Goal: Task Accomplishment & Management: Manage account settings

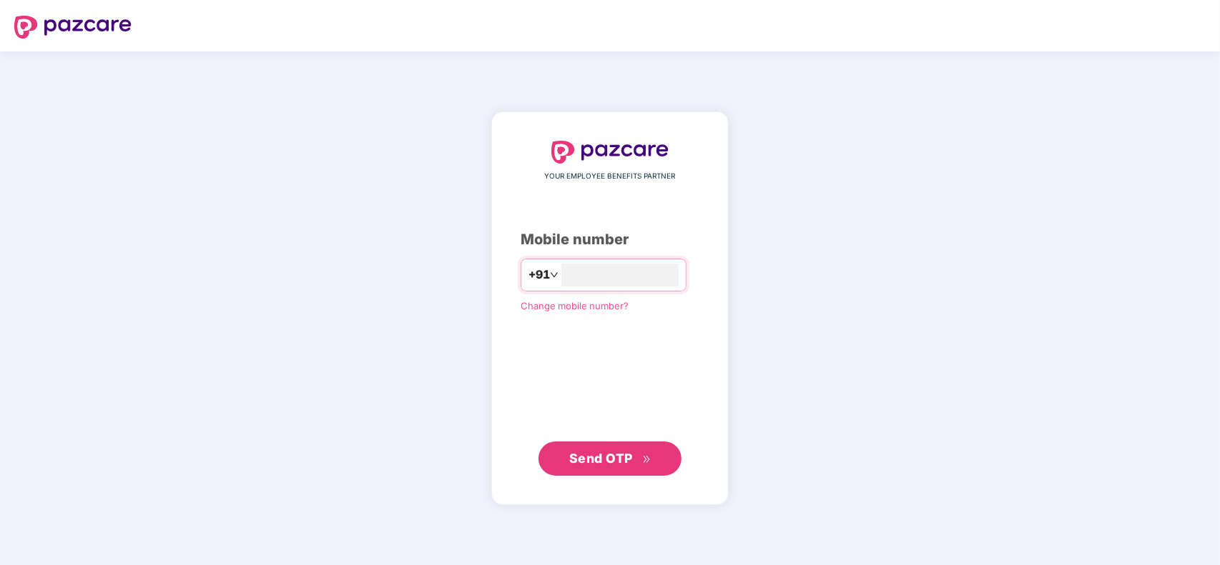
type input "**********"
click at [631, 451] on span "Send OTP" at bounding box center [601, 457] width 64 height 15
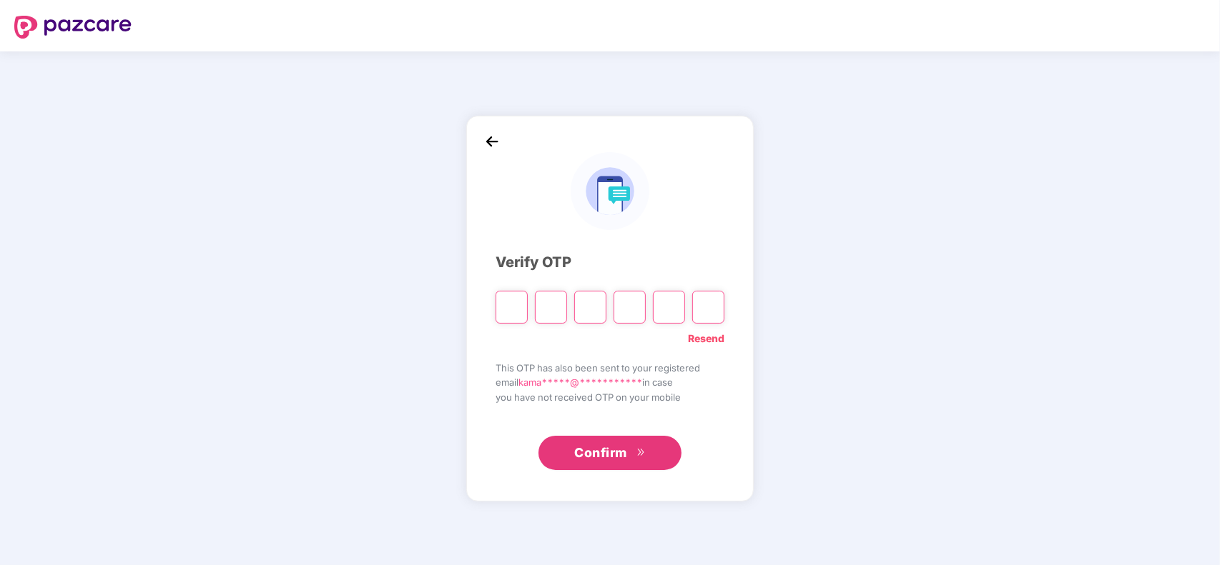
click at [505, 302] on input "Please enter verification code. Digit 1" at bounding box center [511, 307] width 32 height 33
type input "*"
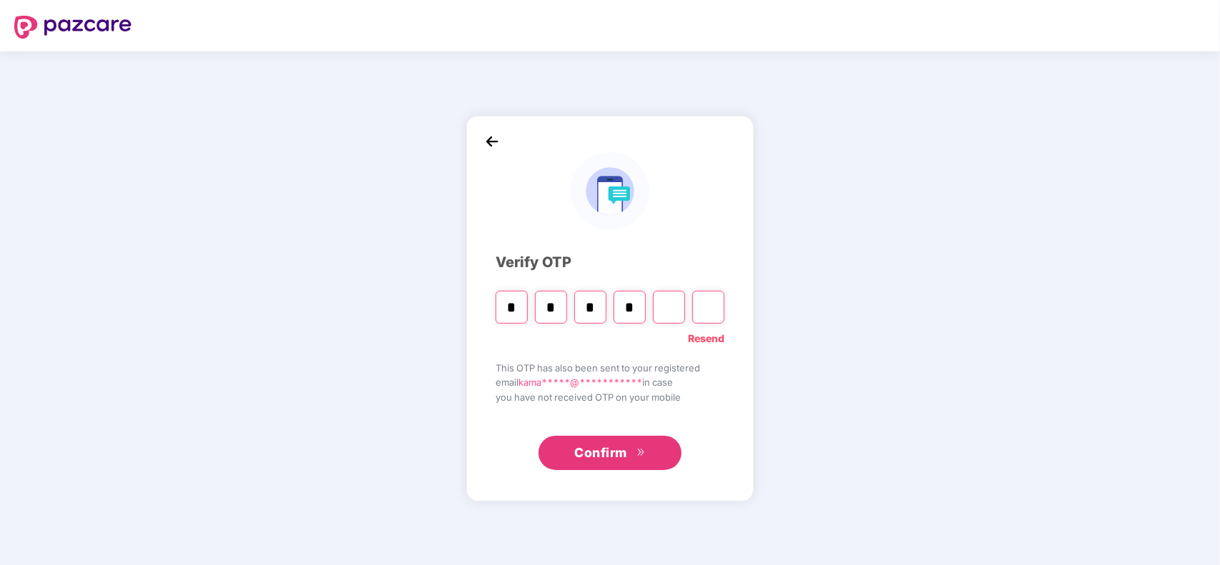
type input "*"
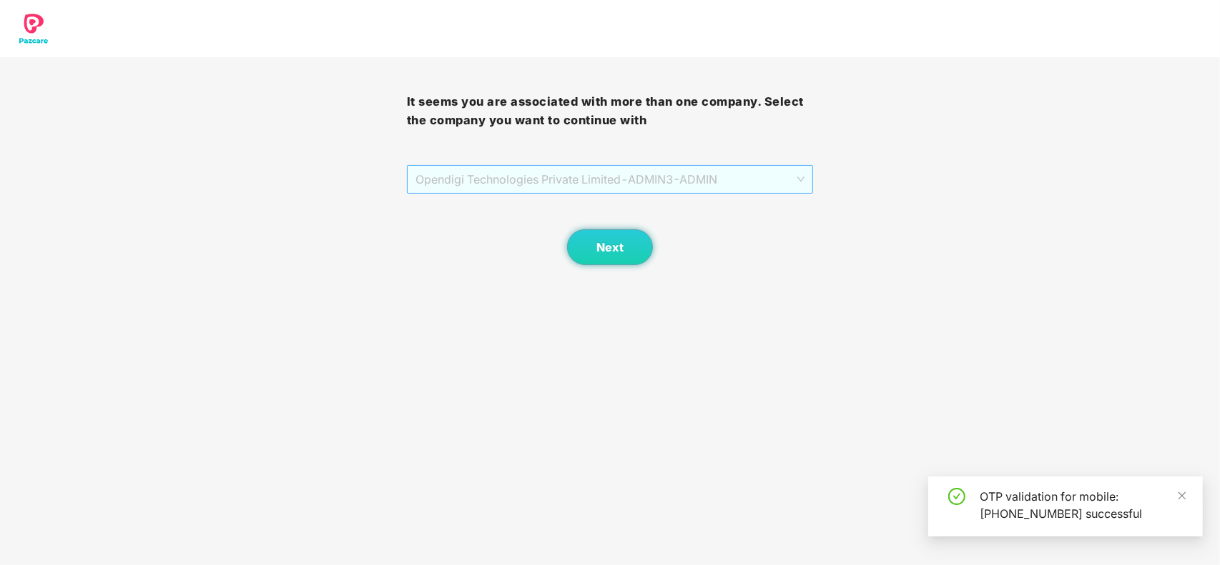
click at [572, 170] on span "Opendigi Technologies Private Limited - ADMIN3 - ADMIN" at bounding box center [610, 179] width 390 height 27
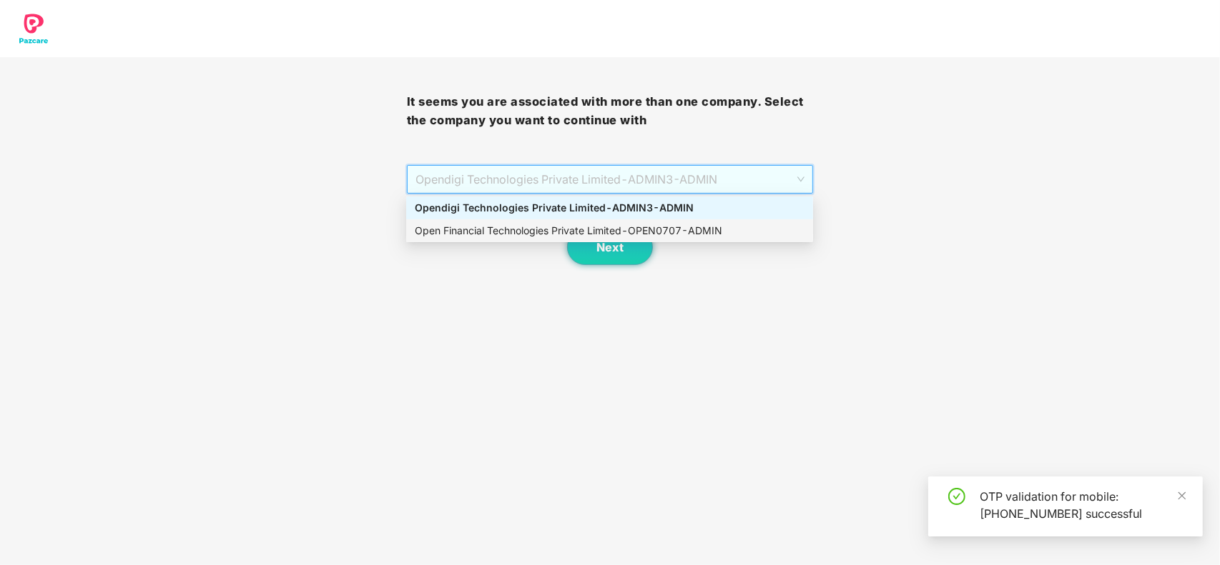
click at [572, 226] on div "Open Financial Technologies Private Limited - OPEN0707 - ADMIN" at bounding box center [610, 231] width 390 height 16
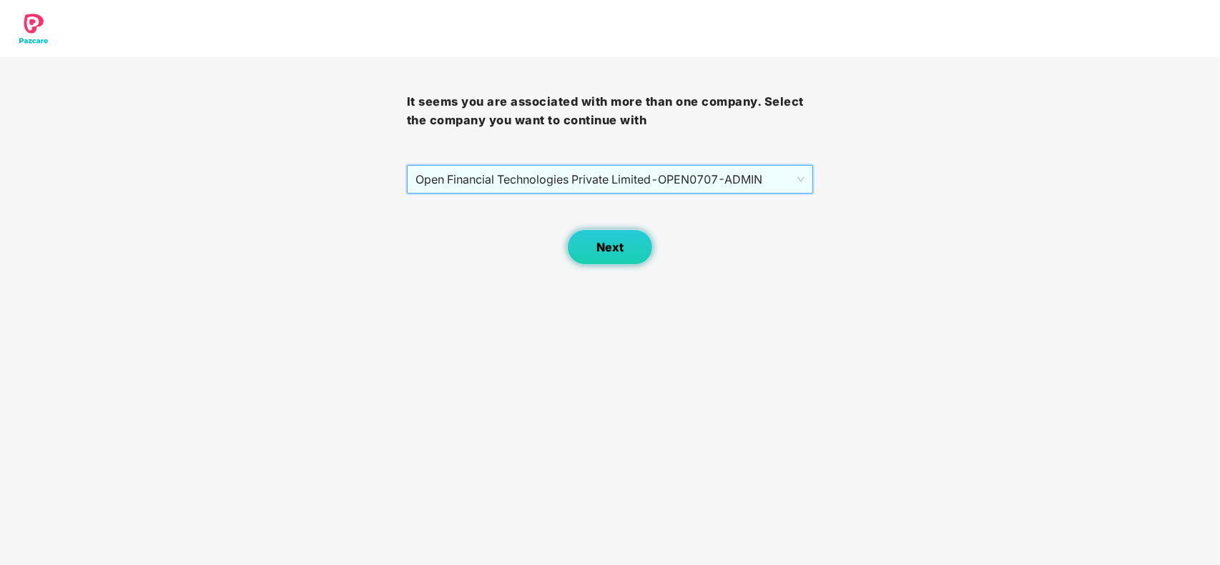
click at [596, 245] on span "Next" at bounding box center [609, 248] width 27 height 14
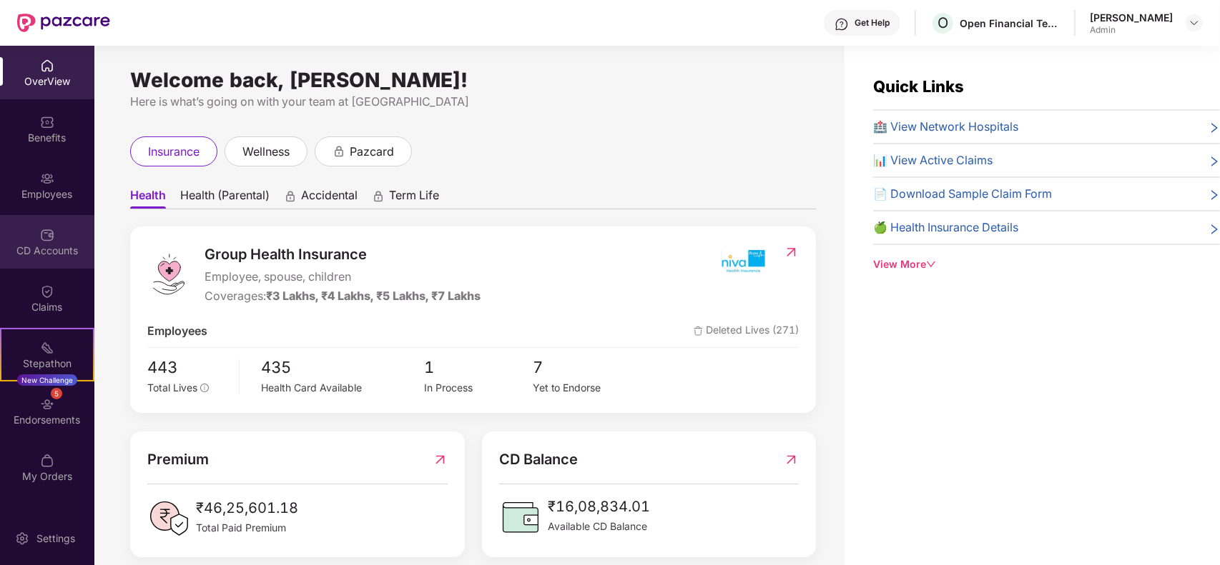
click at [62, 240] on div "CD Accounts" at bounding box center [47, 242] width 94 height 54
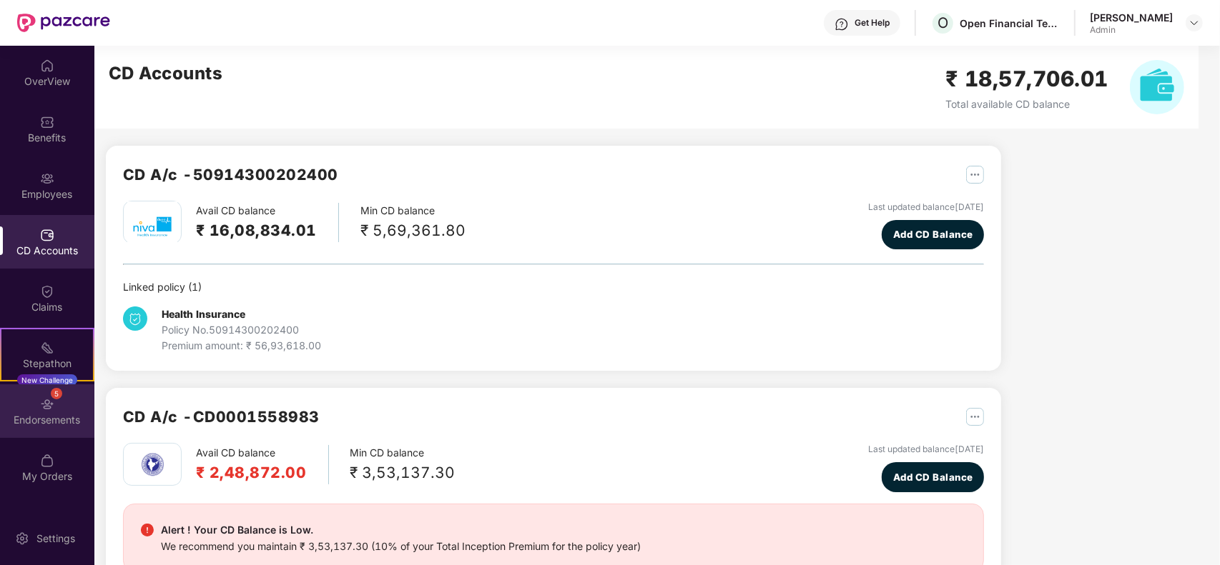
click at [69, 406] on div "5 Endorsements" at bounding box center [47, 412] width 94 height 54
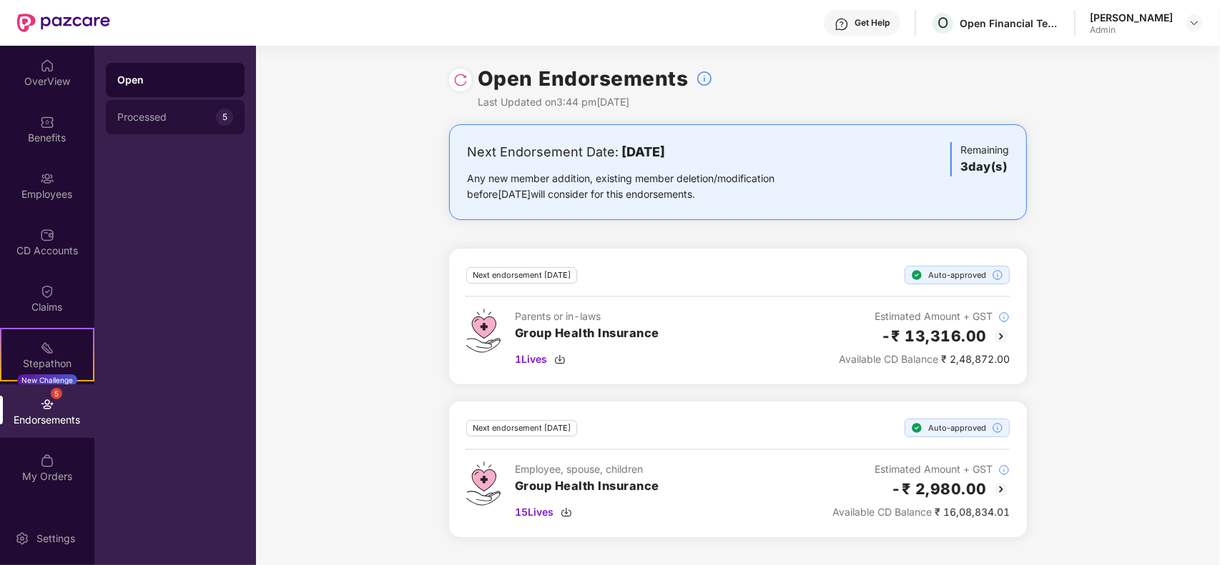
click at [201, 117] on div "Processed" at bounding box center [166, 117] width 99 height 11
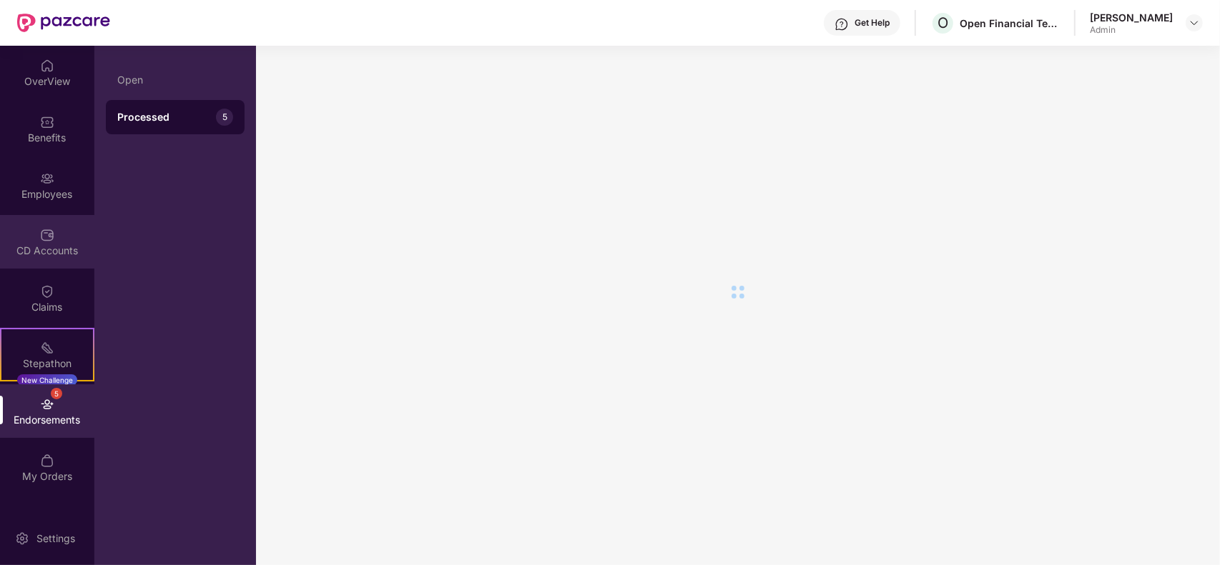
click at [51, 266] on div "CD Accounts" at bounding box center [47, 242] width 94 height 54
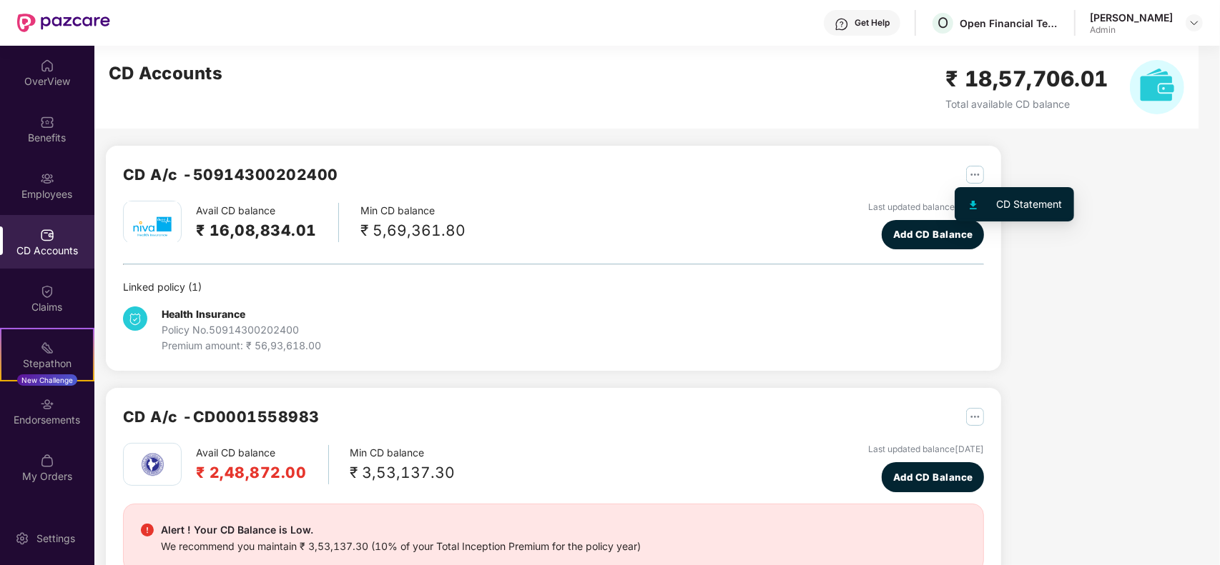
click at [962, 164] on button "button" at bounding box center [969, 174] width 29 height 23
click at [990, 190] on li "CD Statement" at bounding box center [1014, 204] width 114 height 29
click at [729, 213] on div "Avail CD balance ₹ 16,08,834.01 Min CD balance ₹ 5,69,361.80 Last updated balan…" at bounding box center [553, 225] width 861 height 49
click at [983, 199] on div at bounding box center [981, 205] width 31 height 16
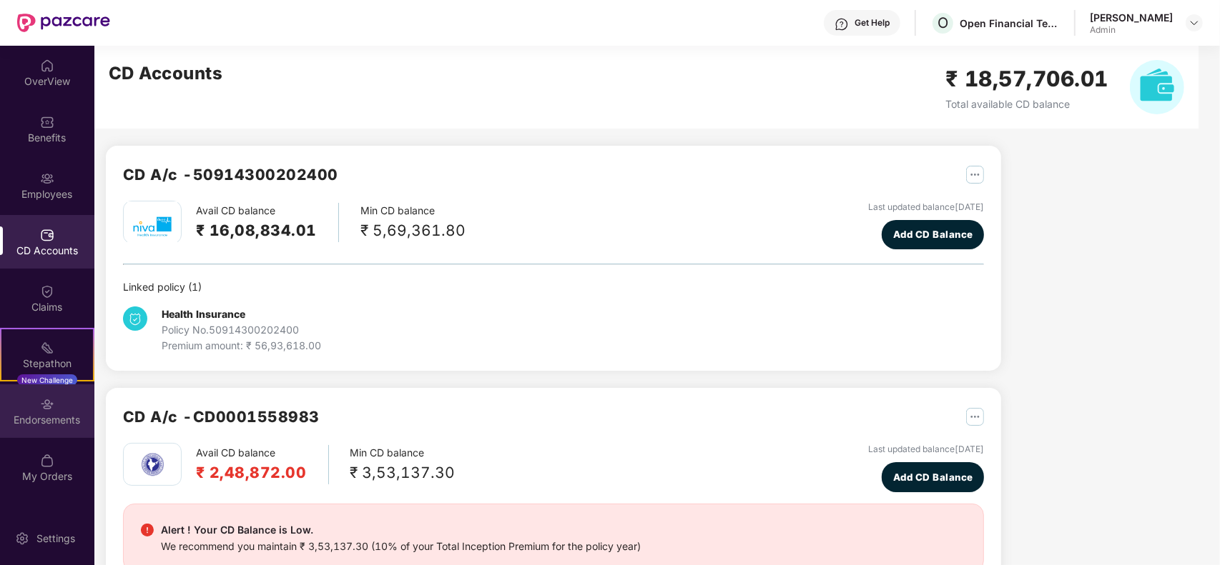
click at [50, 410] on img at bounding box center [47, 404] width 14 height 14
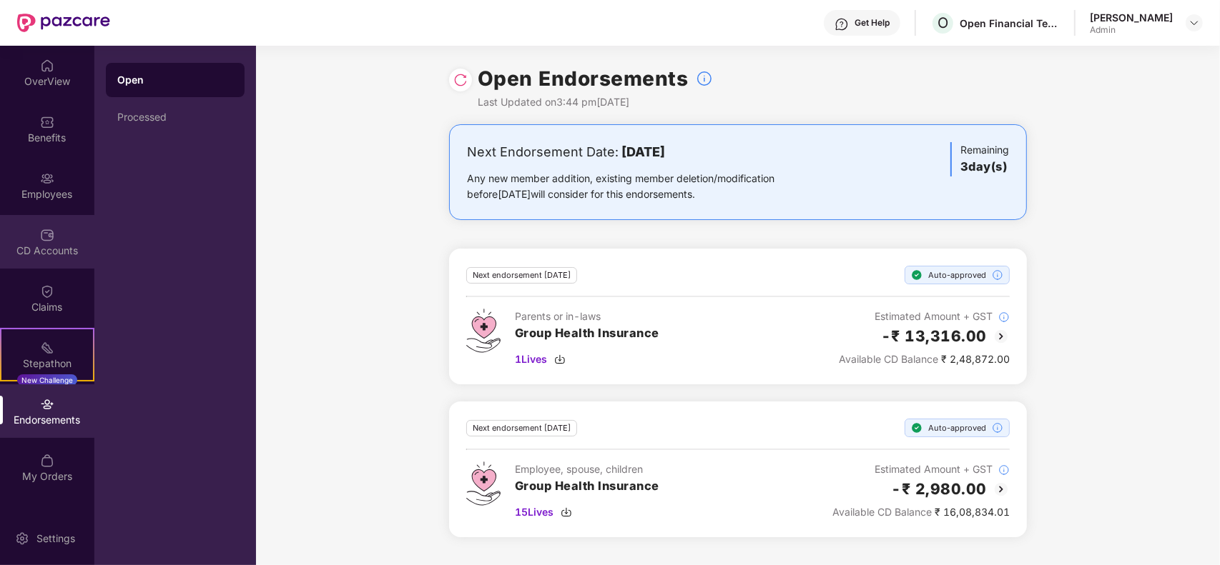
click at [74, 257] on div "CD Accounts" at bounding box center [47, 251] width 94 height 14
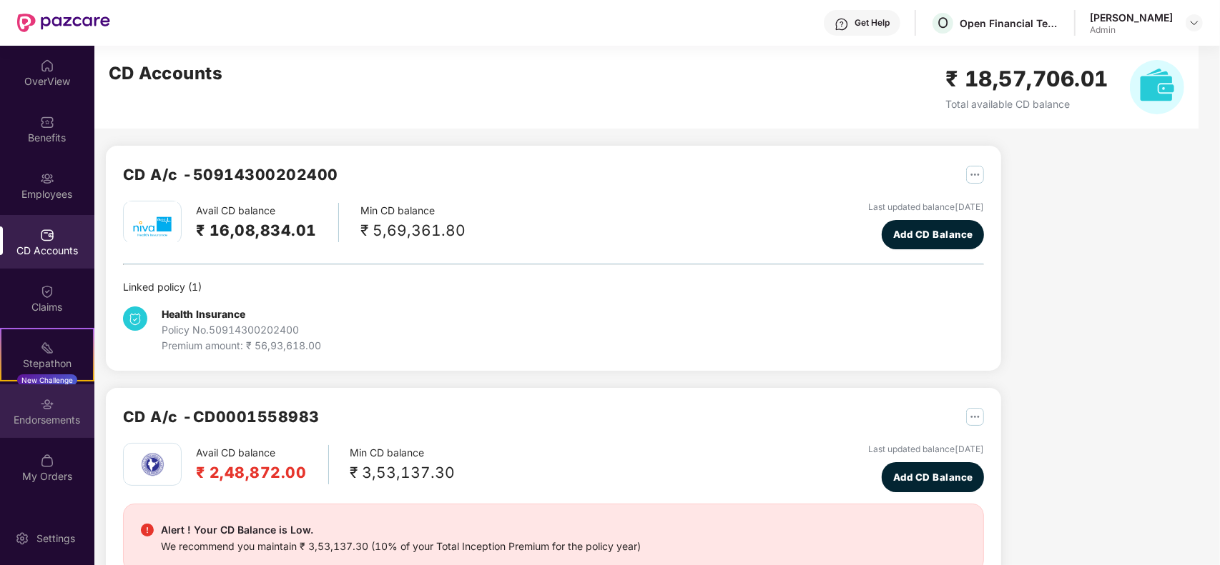
click at [72, 422] on div "Endorsements" at bounding box center [47, 420] width 94 height 14
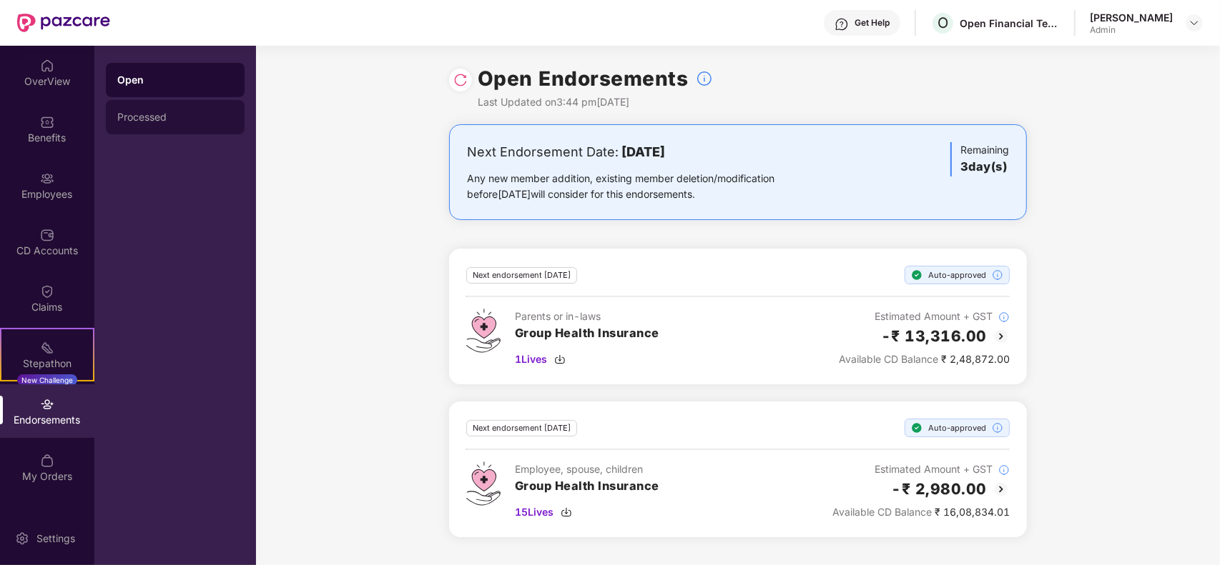
click at [197, 123] on div "Processed" at bounding box center [175, 117] width 139 height 34
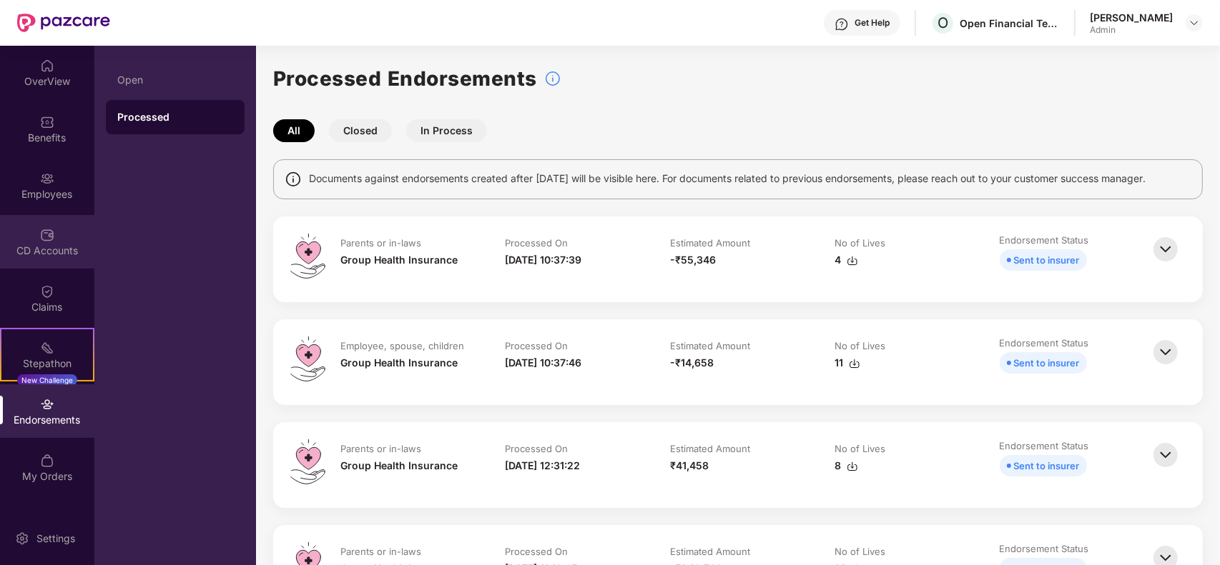
click at [51, 256] on div "CD Accounts" at bounding box center [47, 251] width 94 height 14
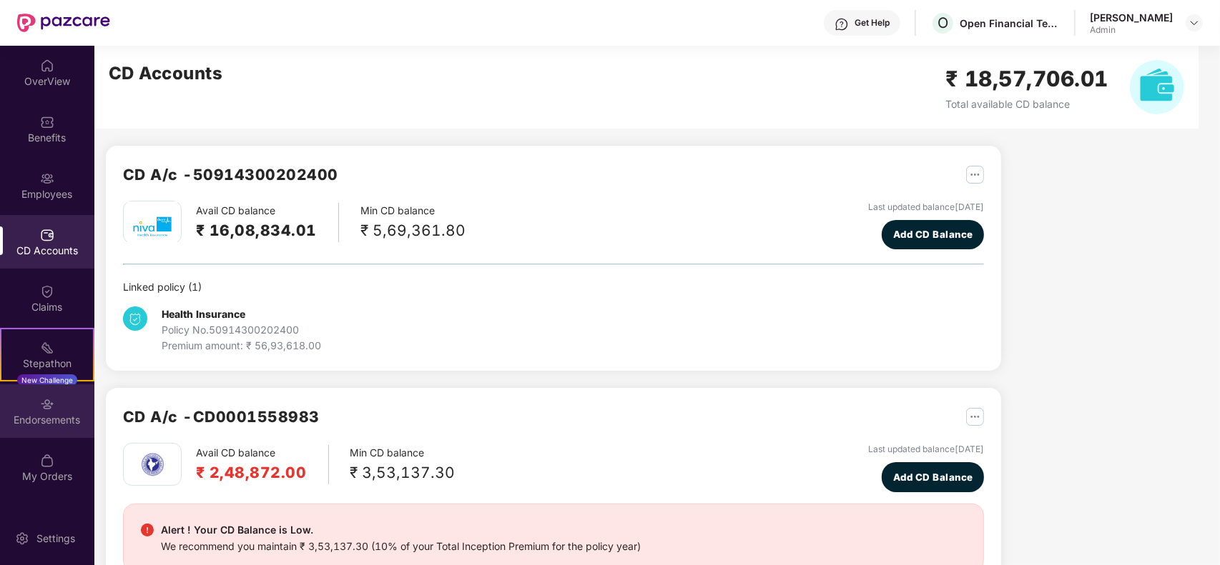
click at [70, 406] on div "Endorsements" at bounding box center [47, 412] width 94 height 54
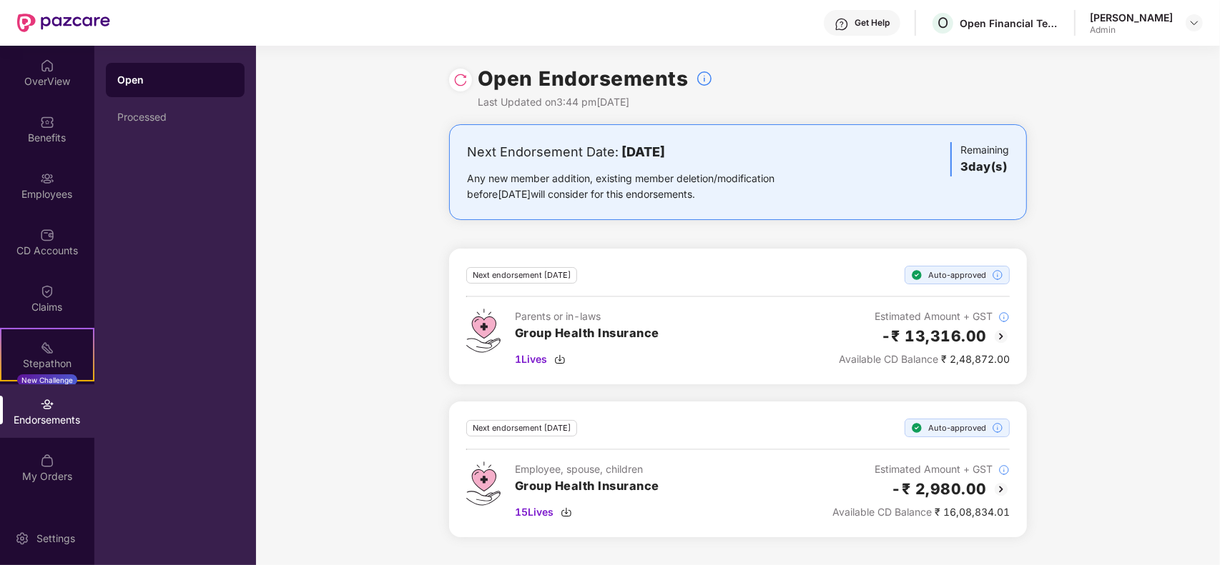
click at [1164, 19] on div "[PERSON_NAME]" at bounding box center [1130, 18] width 83 height 14
click at [1190, 19] on img at bounding box center [1193, 22] width 11 height 11
click at [1119, 127] on div "[PERSON_NAME]" at bounding box center [1115, 124] width 83 height 14
click at [1192, 26] on img at bounding box center [1193, 22] width 11 height 11
click at [1072, 81] on div "Logout" at bounding box center [1127, 84] width 186 height 28
